Goal: Task Accomplishment & Management: Manage account settings

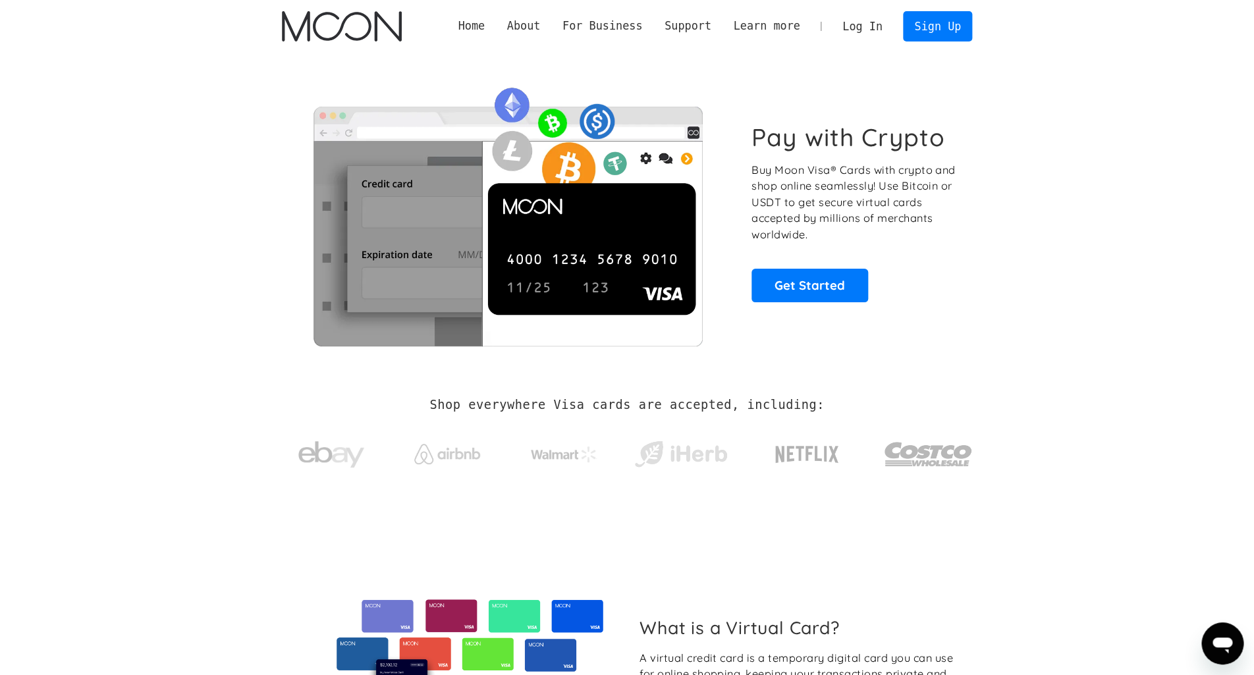
click at [875, 40] on link "Log In" at bounding box center [862, 26] width 62 height 29
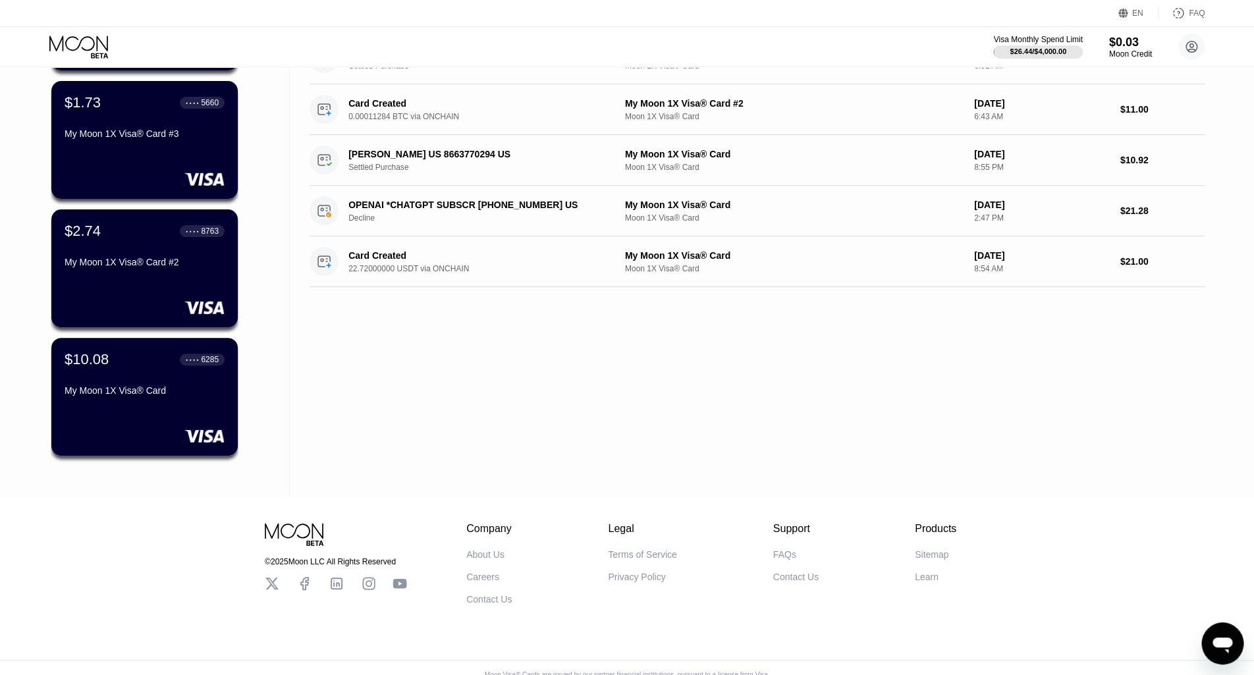
scroll to position [237, 0]
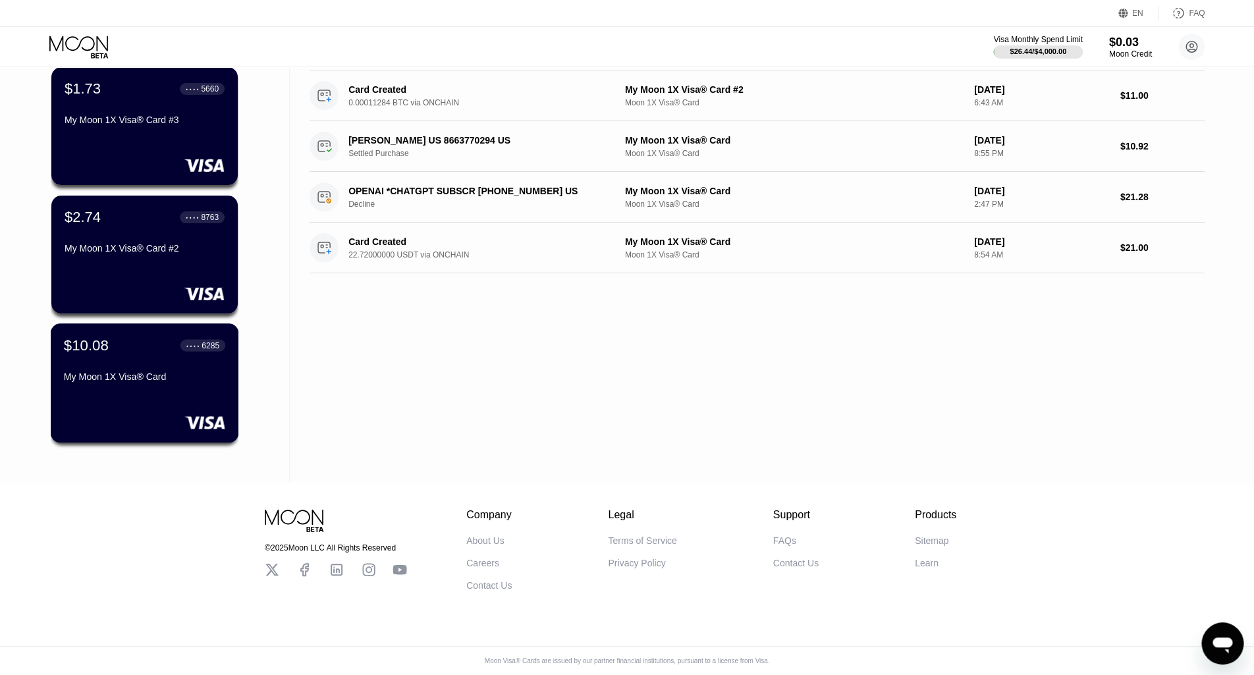
click at [165, 346] on div "$10.08 ● ● ● ● 6285" at bounding box center [144, 345] width 161 height 17
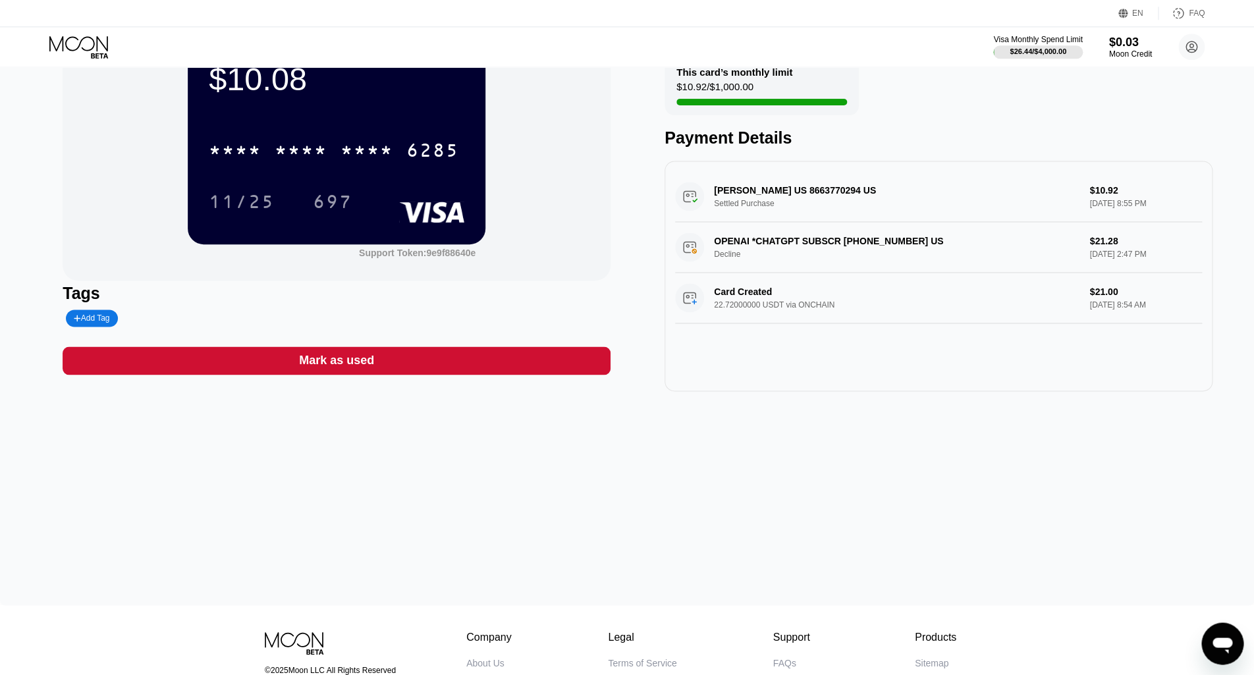
scroll to position [71, 0]
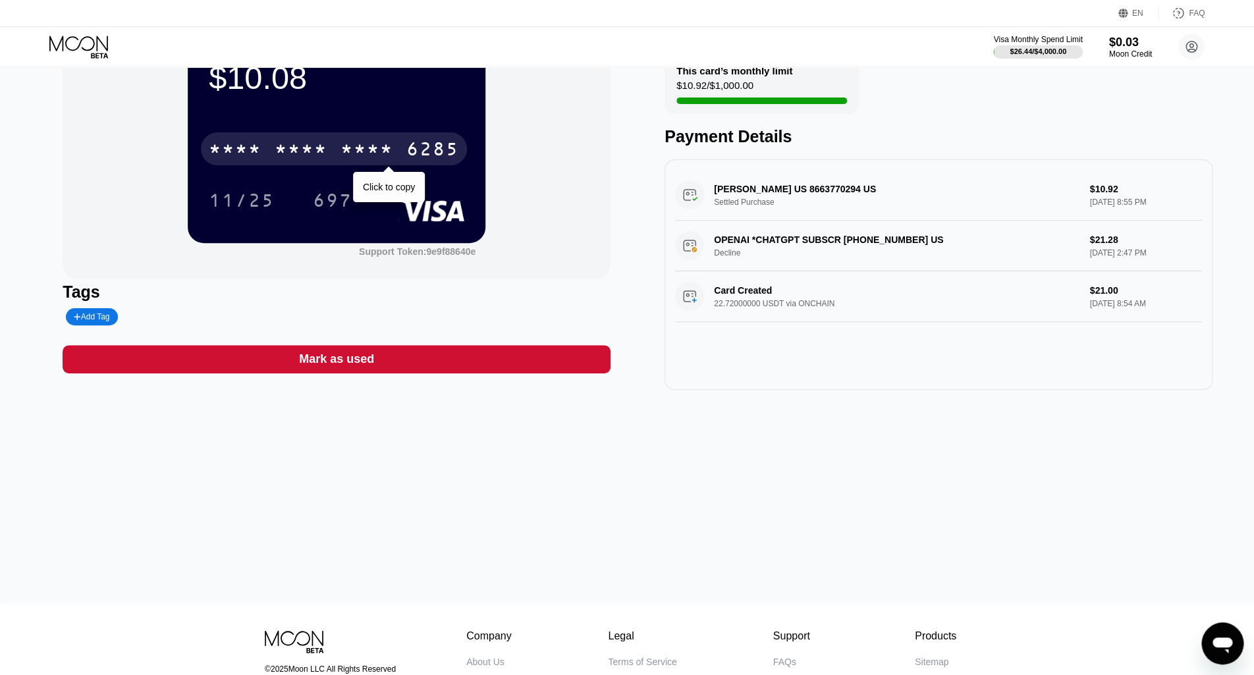
click at [316, 152] on div "* * * *" at bounding box center [301, 150] width 53 height 21
click at [331, 153] on div "[CREDIT_CARD_NUMBER]" at bounding box center [334, 148] width 266 height 33
click at [332, 156] on div "* * * * * * * * * * * * 6285" at bounding box center [334, 148] width 266 height 33
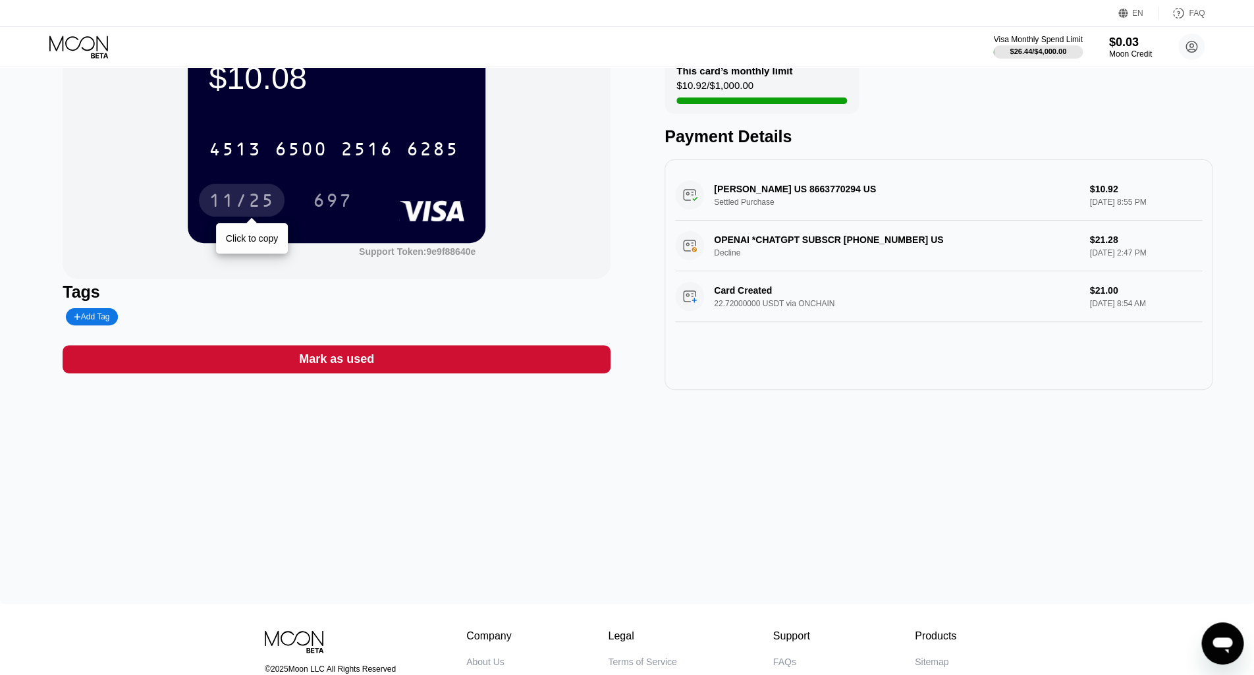
click at [235, 211] on div "11/25" at bounding box center [242, 202] width 66 height 21
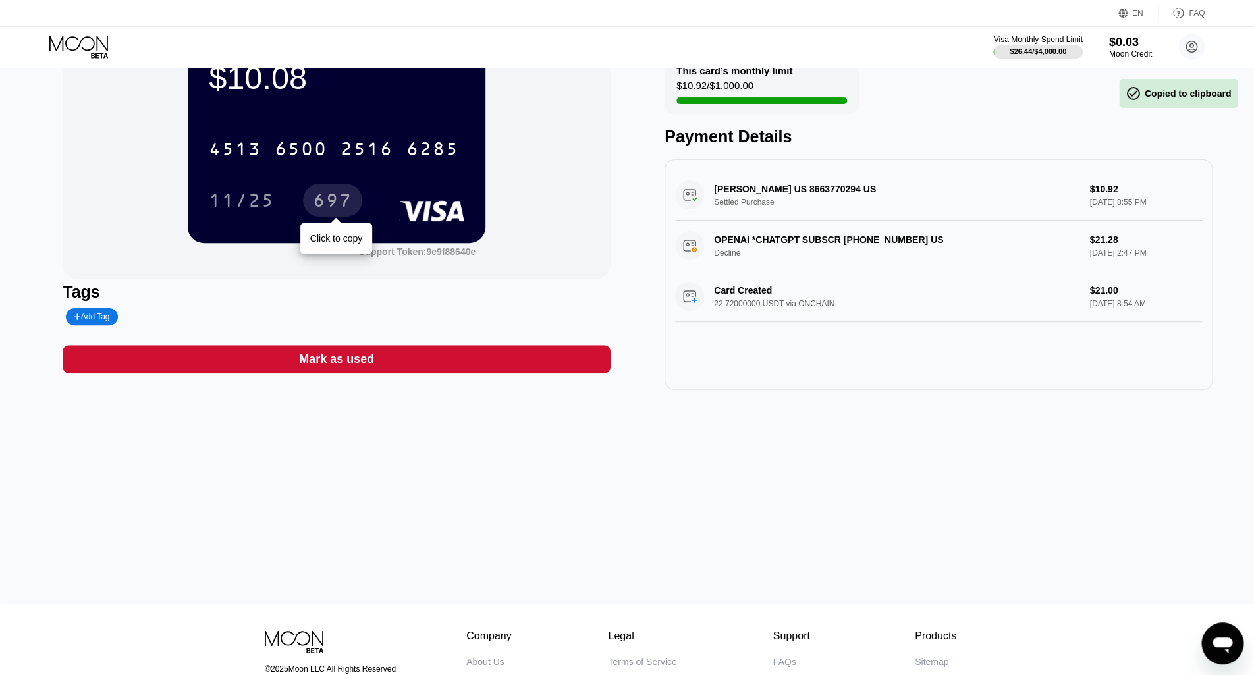
click at [335, 204] on div "697" at bounding box center [333, 202] width 40 height 21
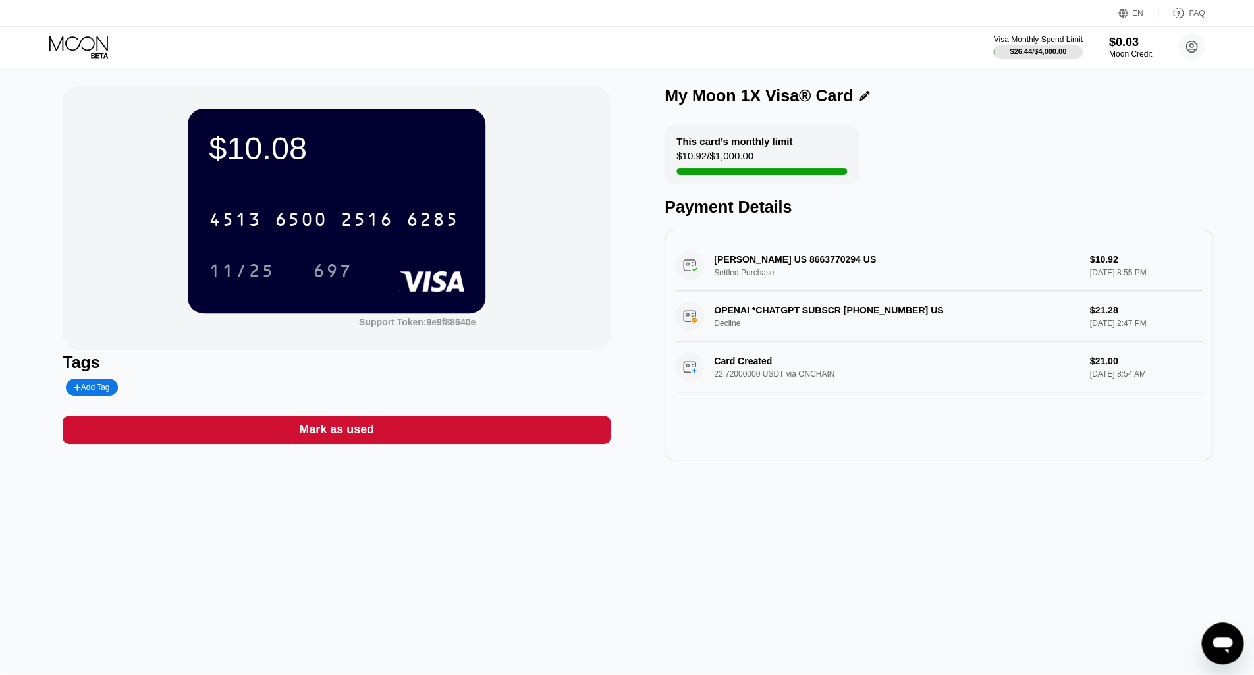
scroll to position [0, 0]
